Goal: Submit feedback/report problem

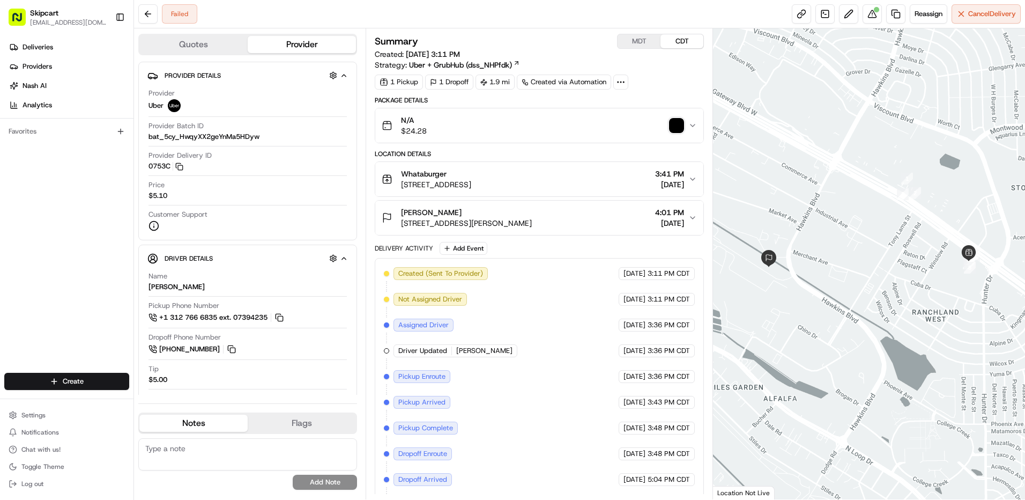
scroll to position [27, 0]
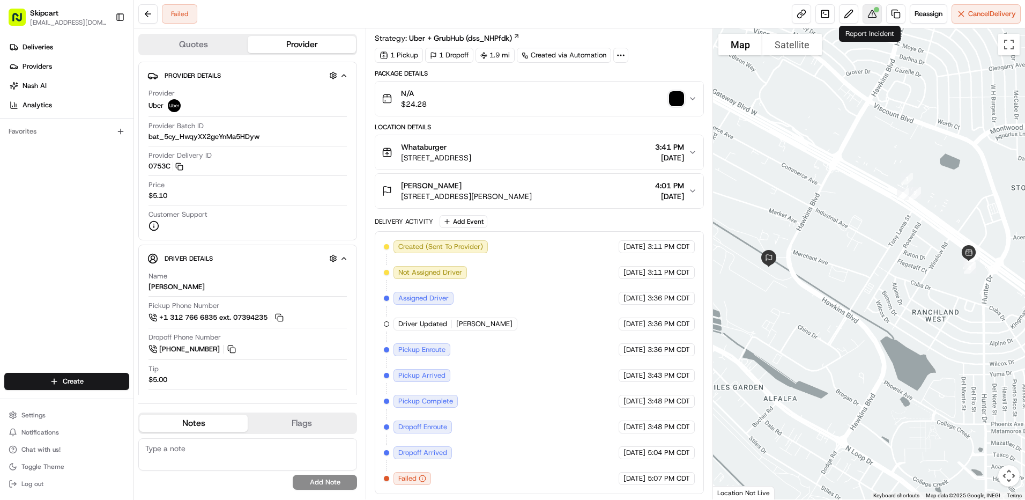
click at [870, 12] on button at bounding box center [872, 13] width 19 height 19
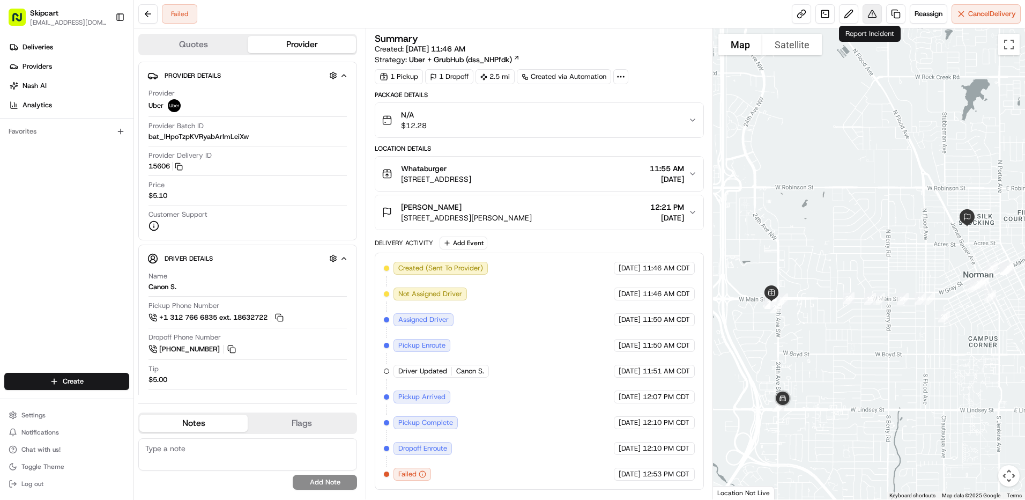
click at [868, 19] on button at bounding box center [872, 13] width 19 height 19
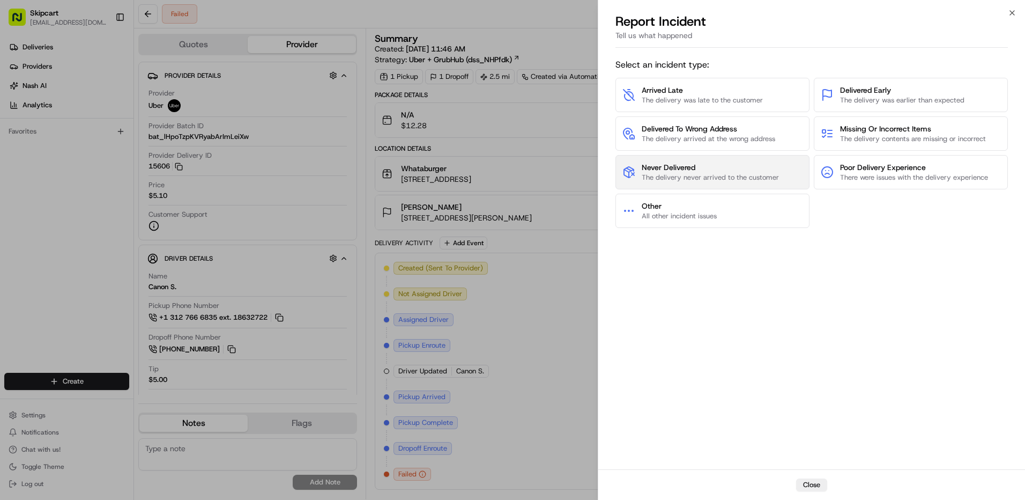
click at [756, 158] on button "Never Delivered The delivery never arrived to the customer" at bounding box center [713, 172] width 194 height 34
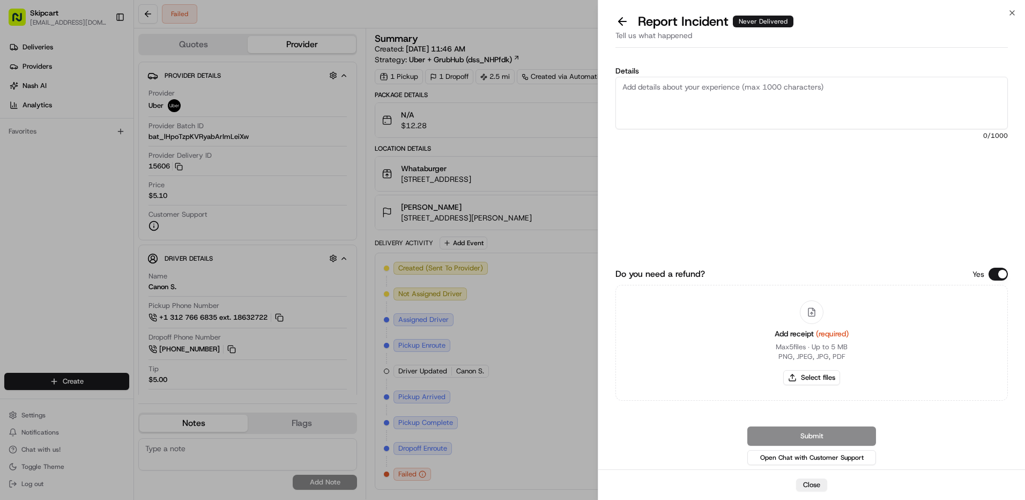
click at [759, 112] on textarea "Details" at bounding box center [812, 103] width 393 height 53
click at [750, 100] on textarea "Customer reported non-delivery, store reported no return, driver cancelled off …" at bounding box center [812, 103] width 393 height 53
type textarea "Customer reported non-delivery, store reported no return, driver cancelled off …"
click at [825, 377] on button "Select files" at bounding box center [811, 377] width 57 height 15
type input "C:\fakepath\nc 552.png"
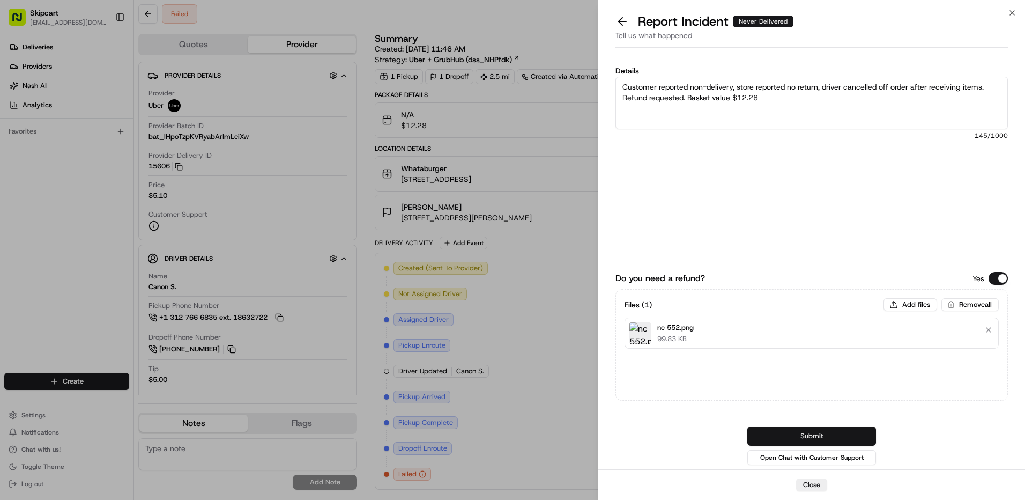
click at [778, 434] on button "Submit" at bounding box center [811, 435] width 129 height 19
